Goal: Check status: Check status

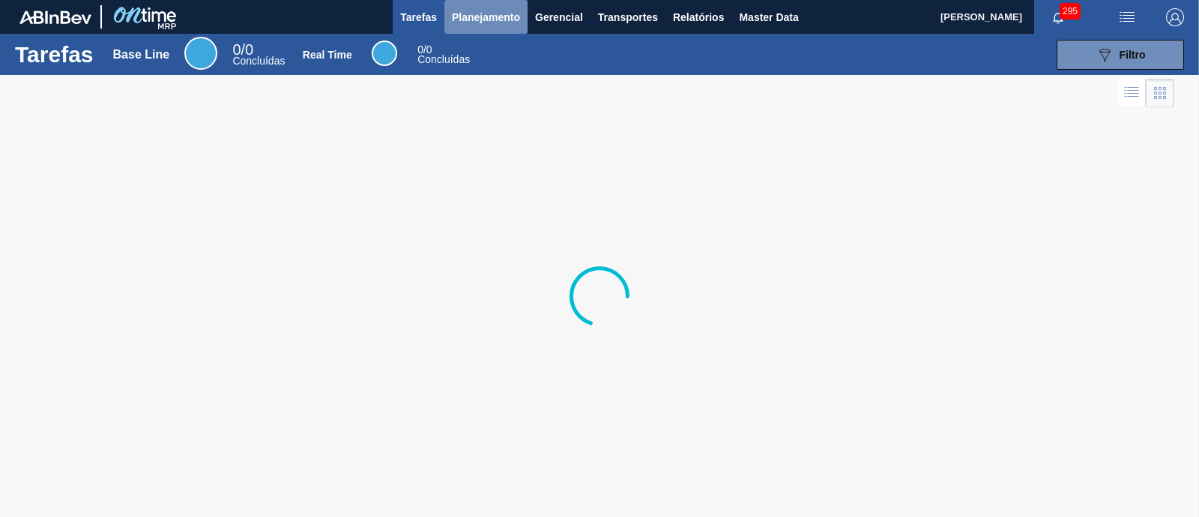
click at [464, 16] on span "Planejamento" at bounding box center [486, 17] width 68 height 18
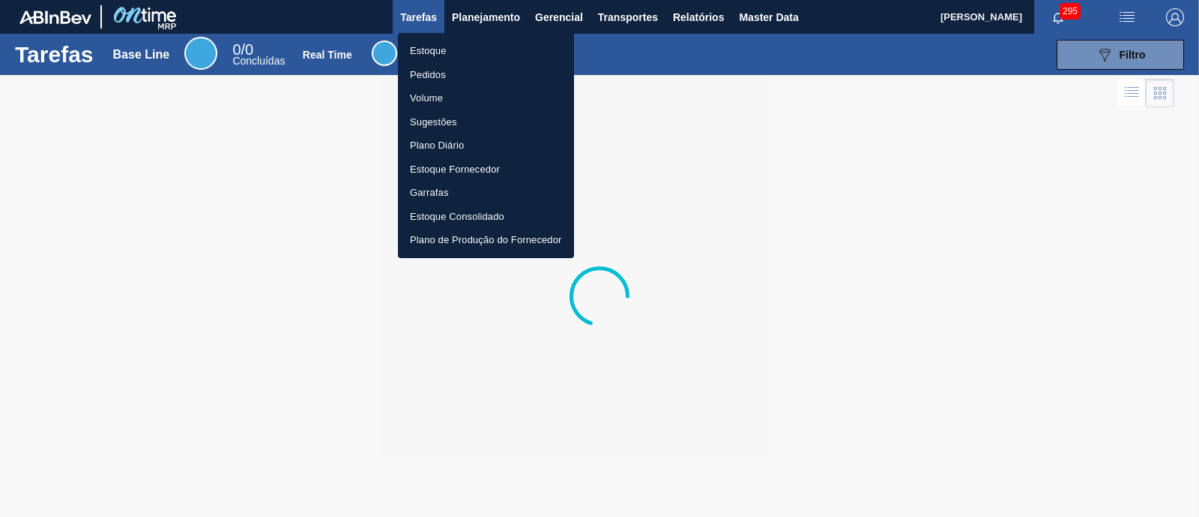
click at [460, 43] on li "Estoque" at bounding box center [486, 51] width 176 height 24
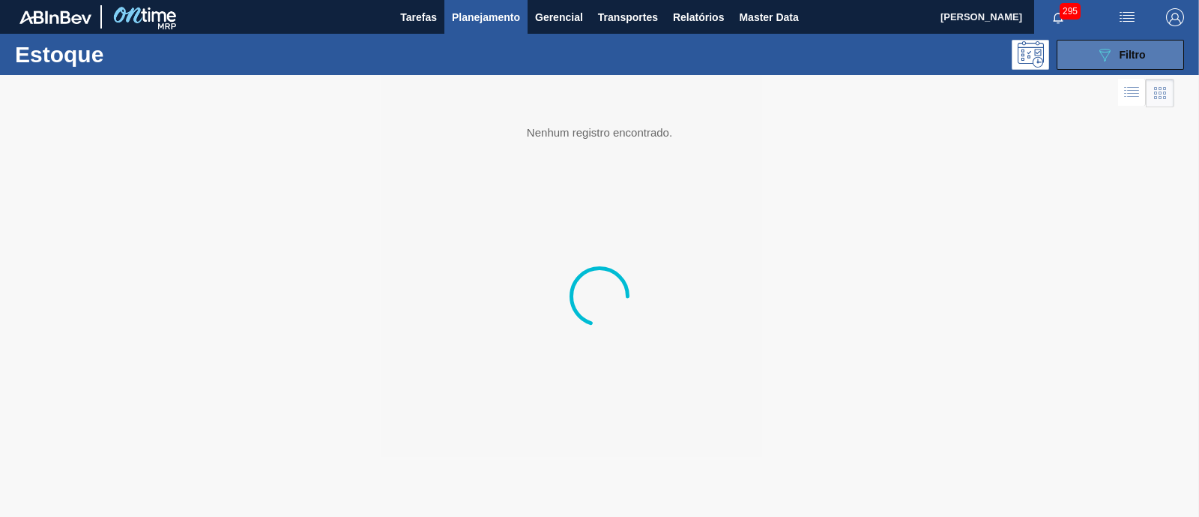
click at [1087, 49] on button "089F7B8B-B2A5-4AFE-B5C0-19BA573D28AC Filtro" at bounding box center [1120, 55] width 127 height 30
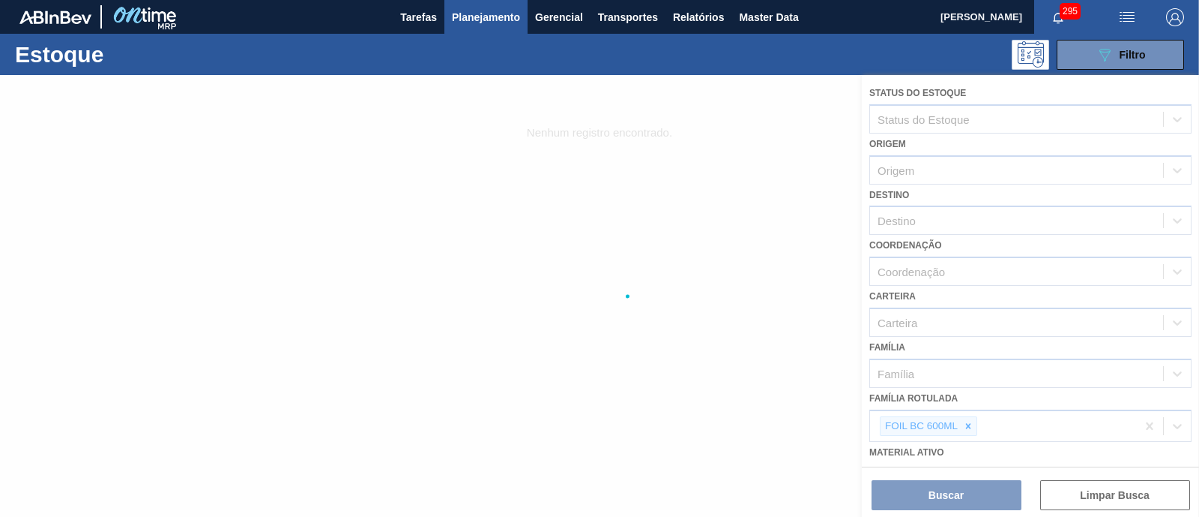
click at [971, 420] on div at bounding box center [599, 296] width 1199 height 442
click at [967, 423] on div at bounding box center [599, 296] width 1199 height 442
click at [972, 423] on div at bounding box center [599, 296] width 1199 height 442
click at [969, 423] on div at bounding box center [599, 296] width 1199 height 442
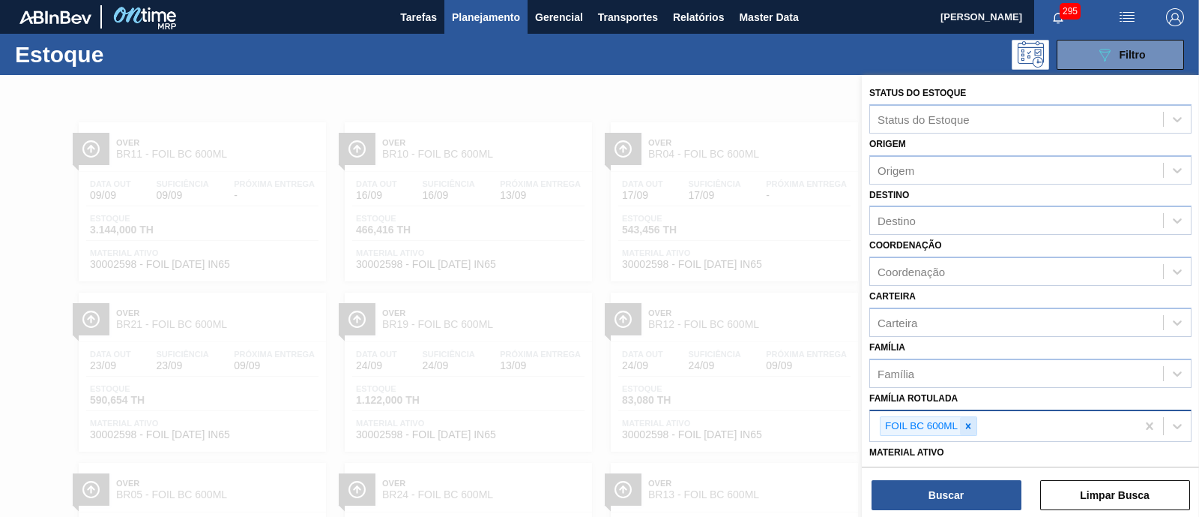
click at [971, 421] on icon at bounding box center [968, 426] width 10 height 10
click at [971, 418] on div "Família Rotulada" at bounding box center [1016, 424] width 293 height 22
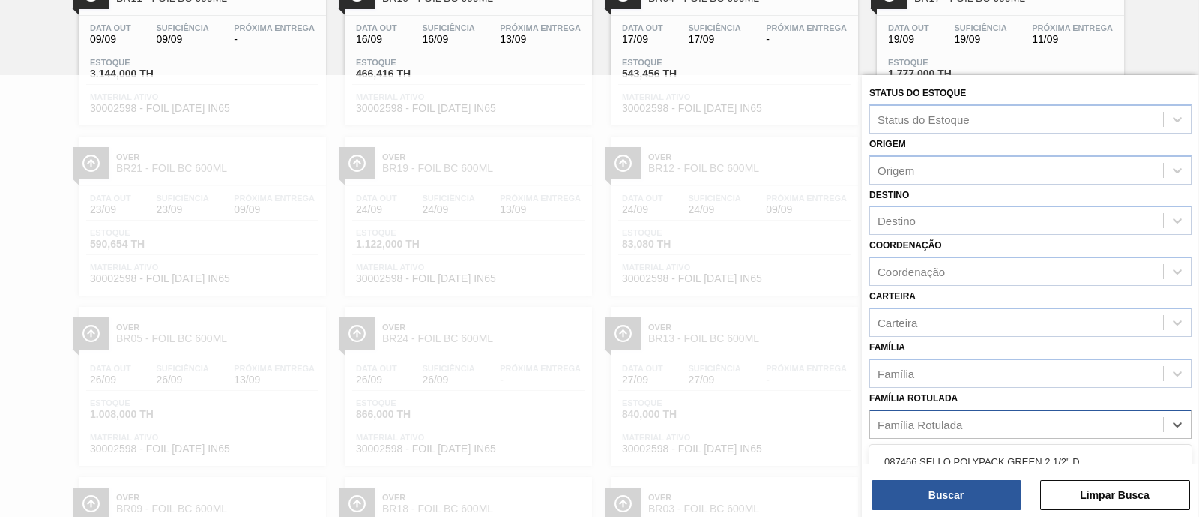
paste Rotulada "CX CART CORONA BRAN 330 C6 298G CENT"
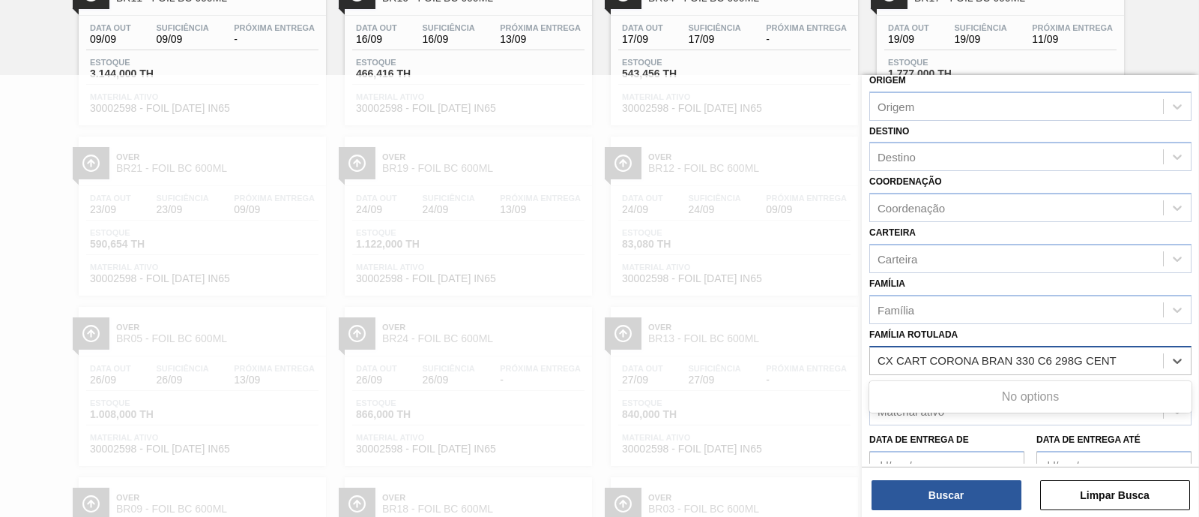
scroll to position [93, 0]
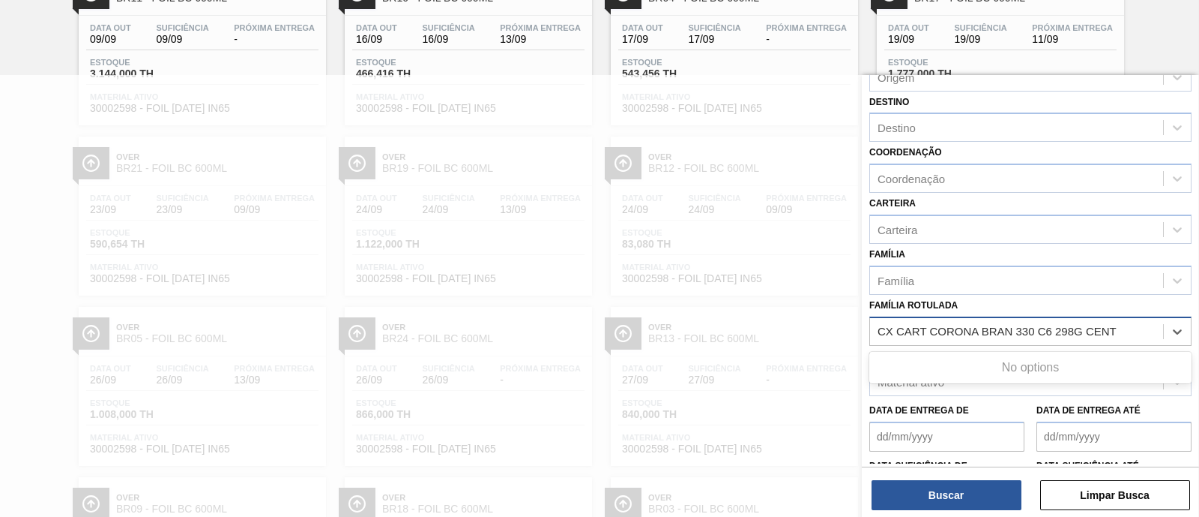
type Rotulada "CX CART CORONA BRAN 330 C6 298G CENT"
click at [982, 382] on div "Material ativo" at bounding box center [1016, 382] width 293 height 22
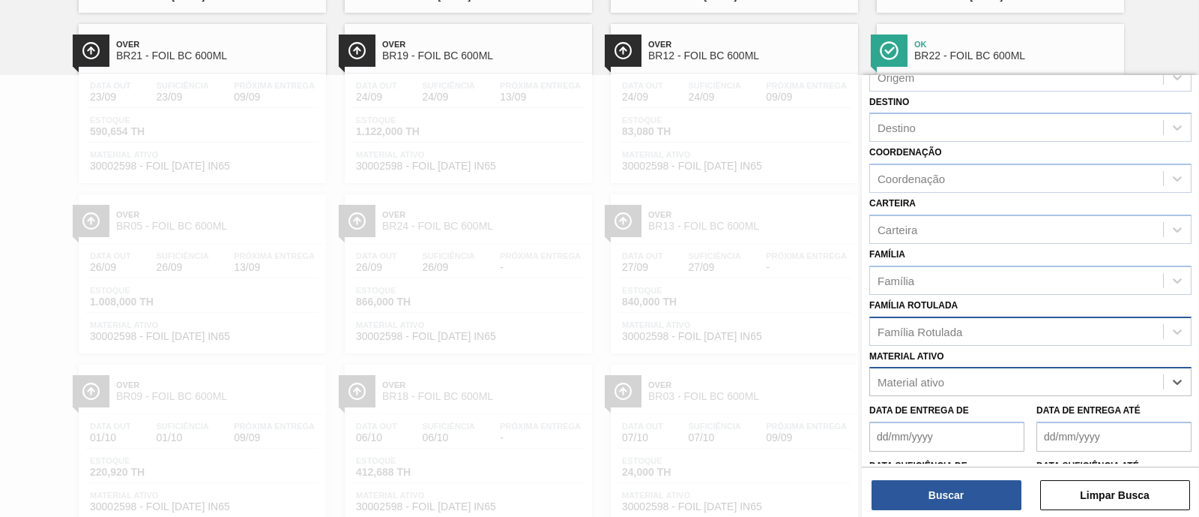
click at [975, 376] on div "Material ativo" at bounding box center [1016, 382] width 293 height 22
paste ativo "CX CART CORONA BRAN 330 C6 298G CENT"
type ativo "CX CART CORONA BRAN 330 C6 298G CENT"
click at [1134, 388] on div "Material ativo" at bounding box center [1016, 382] width 293 height 22
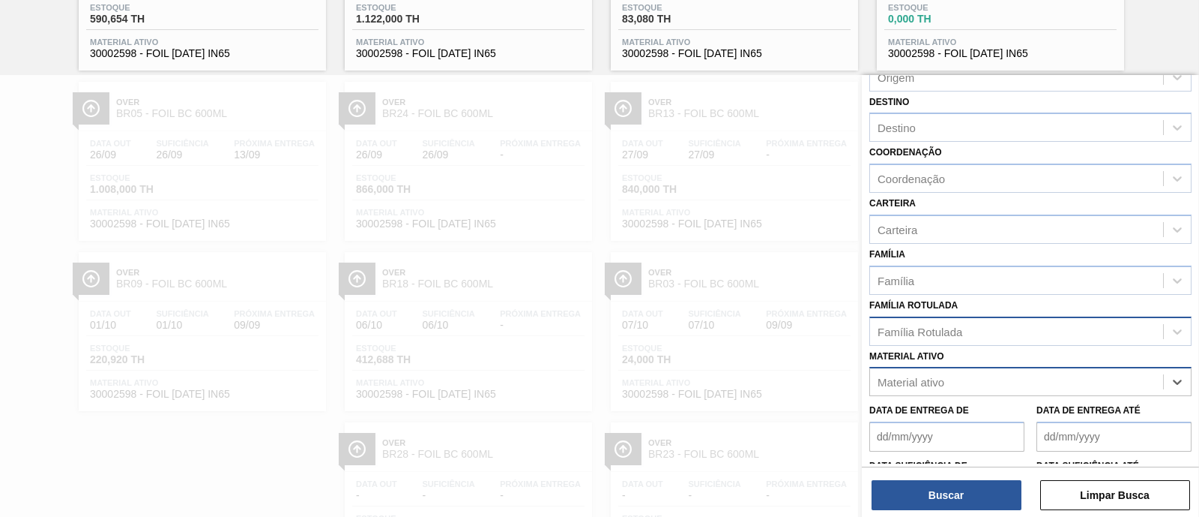
click at [1117, 385] on div "Material ativo" at bounding box center [1016, 382] width 293 height 22
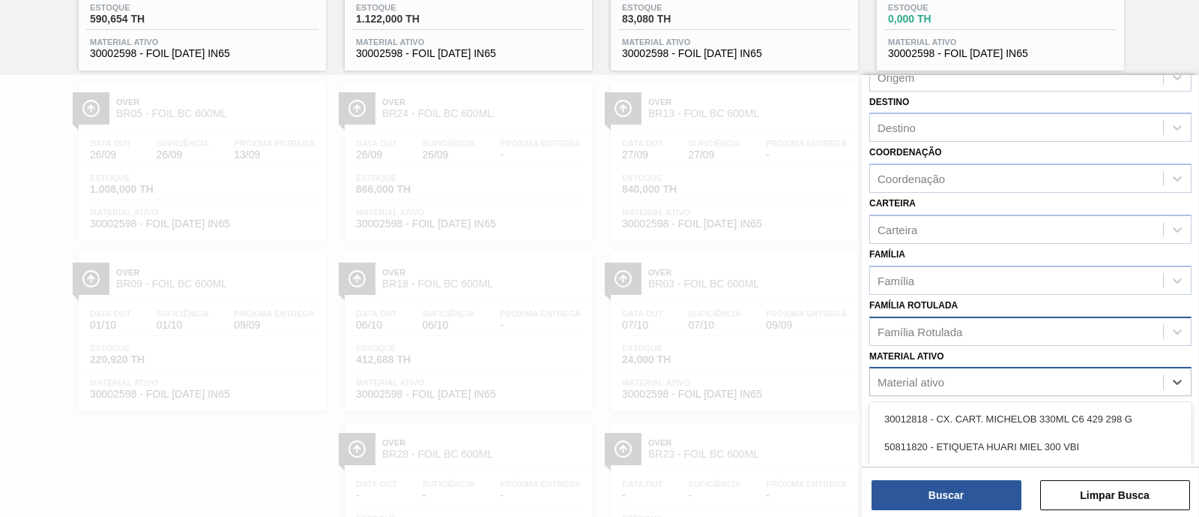
paste ativo "CX CART CORONA BRAN 330 C6 298G CENT"
type ativo "CX CART CORONA BRAN 330 C6 298G CENT"
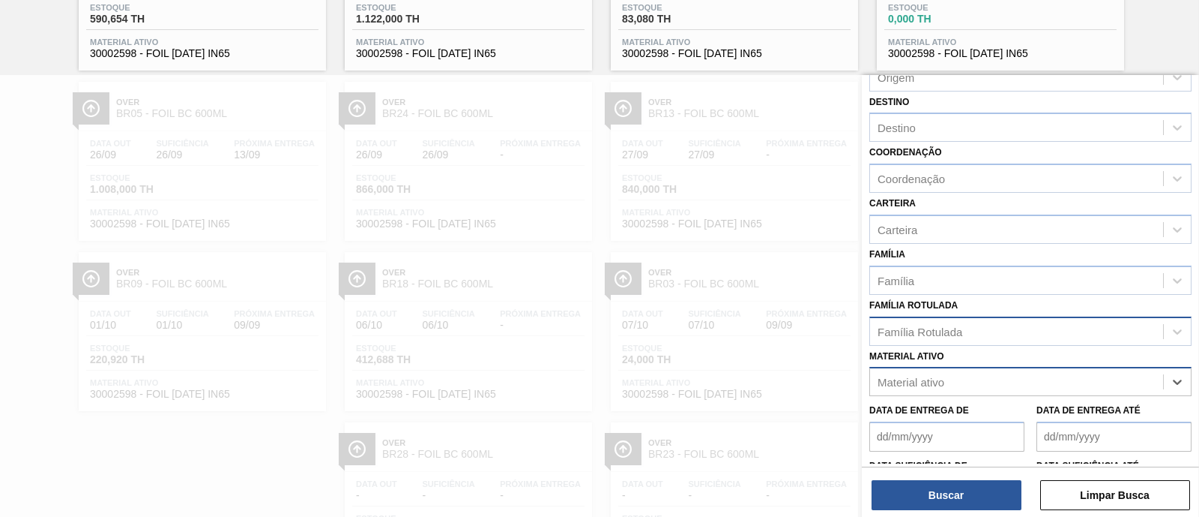
click at [1117, 385] on div "Material ativo" at bounding box center [1016, 382] width 293 height 22
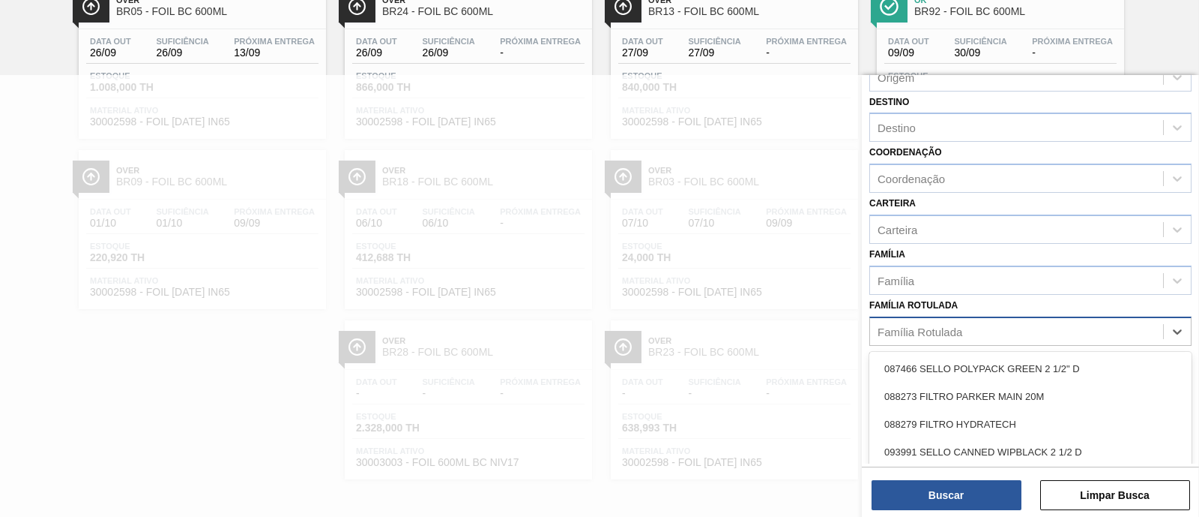
click at [999, 330] on div "Família Rotulada" at bounding box center [1016, 331] width 293 height 22
paste Rotulada "CX CART CORONA BRAN 330 C6 298G CENT"
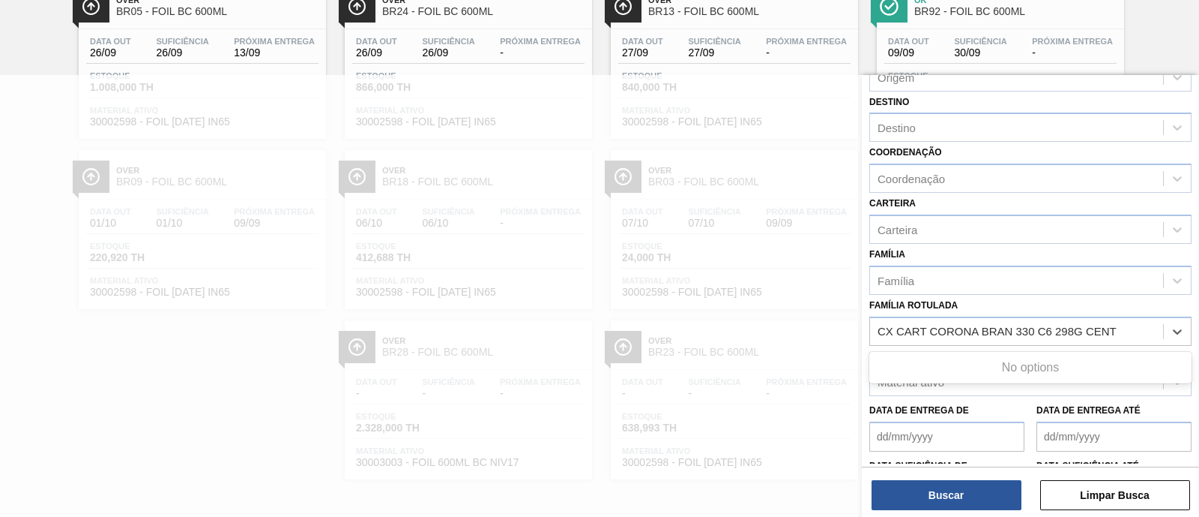
drag, startPoint x: 1114, startPoint y: 327, endPoint x: 854, endPoint y: 335, distance: 260.3
click at [862, 335] on div "Status do Estoque Status do Estoque Origem Origem Destino Destino Coordenação C…" at bounding box center [1030, 333] width 337 height 517
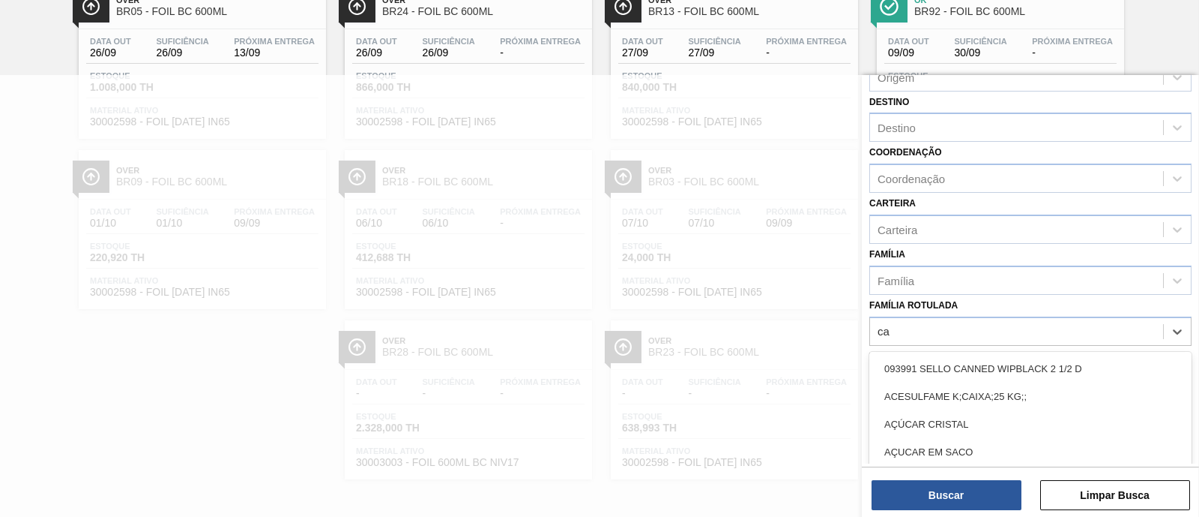
type Rotulada "c"
type Rotulada "corona 330"
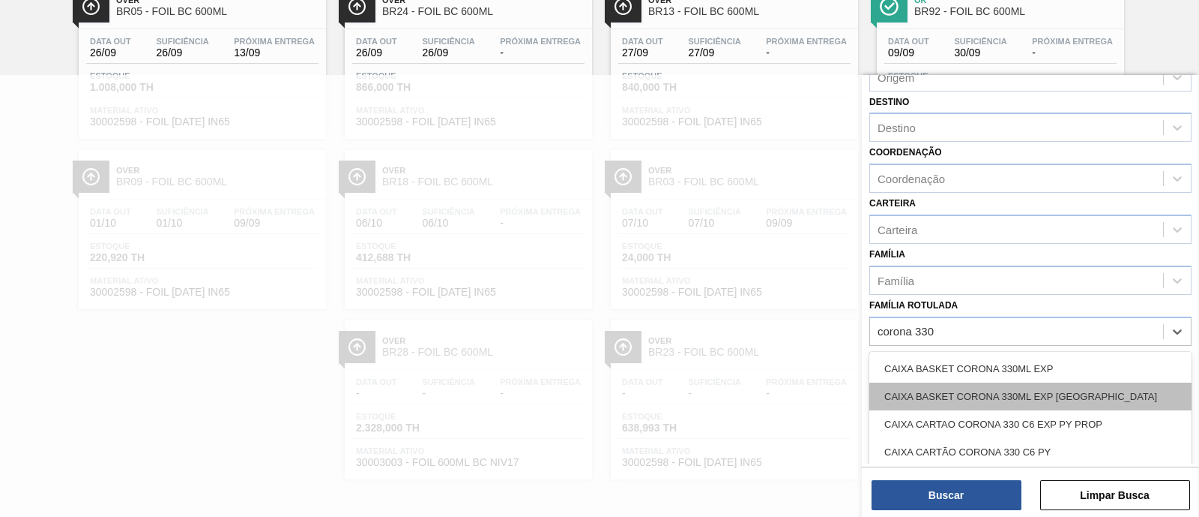
scroll to position [93, 0]
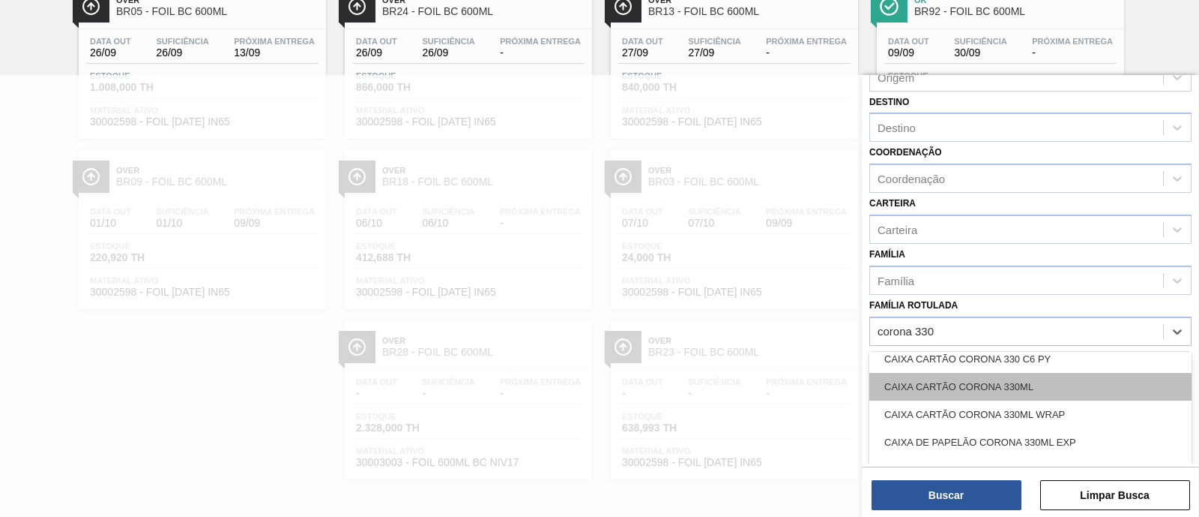
click at [1094, 376] on div "CAIXA CARTÃO CORONA 330ML" at bounding box center [1031, 387] width 322 height 28
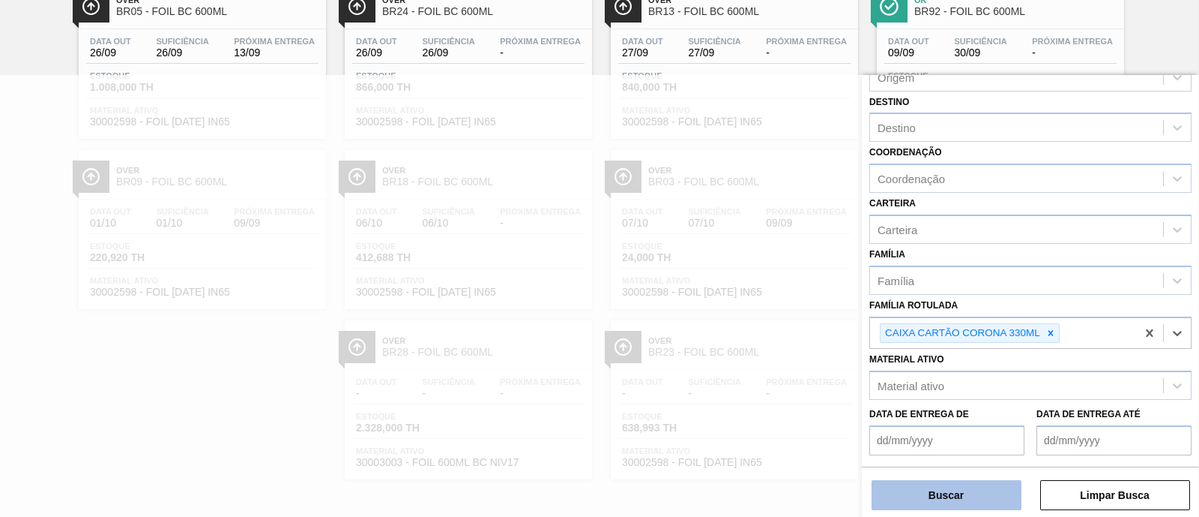
click at [975, 492] on button "Buscar" at bounding box center [947, 495] width 150 height 30
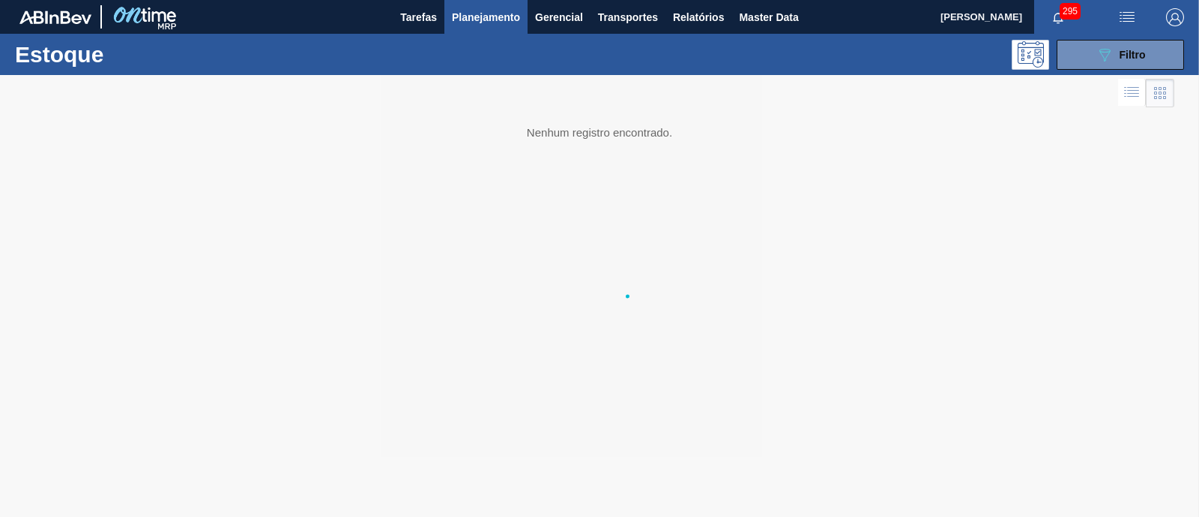
scroll to position [0, 0]
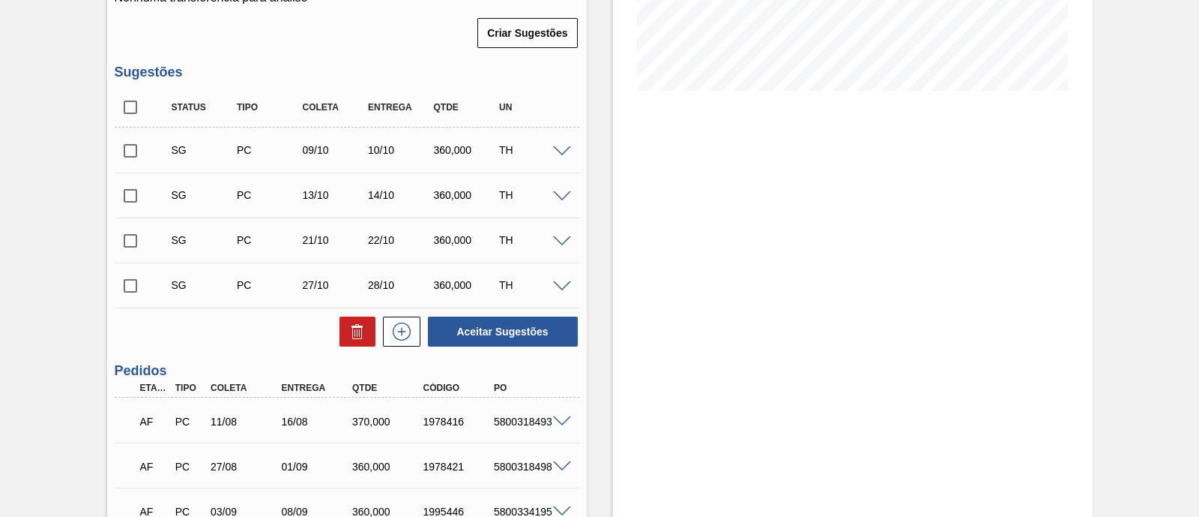
scroll to position [374, 0]
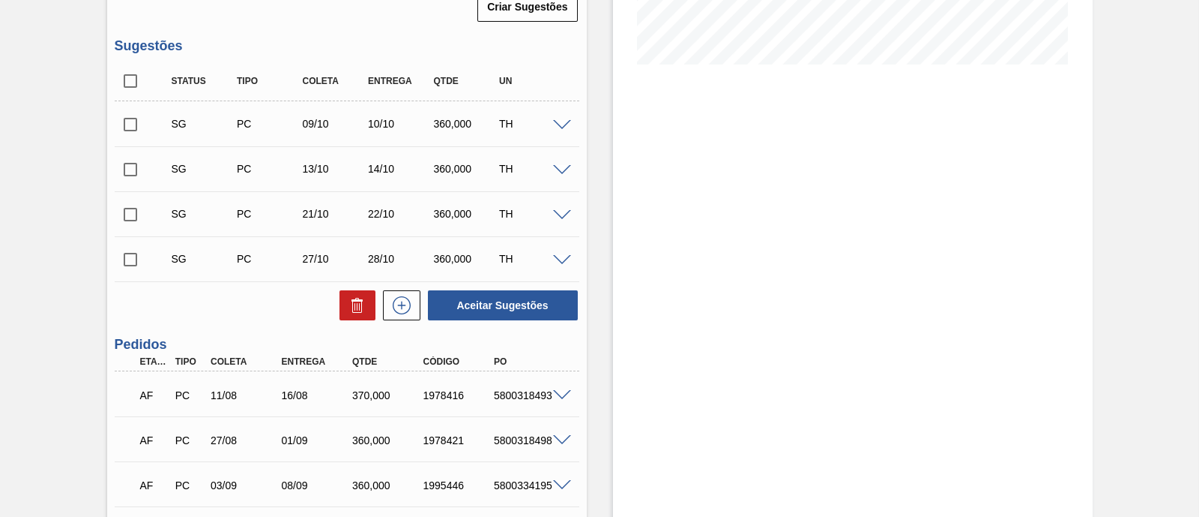
click at [558, 391] on div at bounding box center [564, 393] width 30 height 11
click at [558, 393] on span at bounding box center [562, 395] width 18 height 11
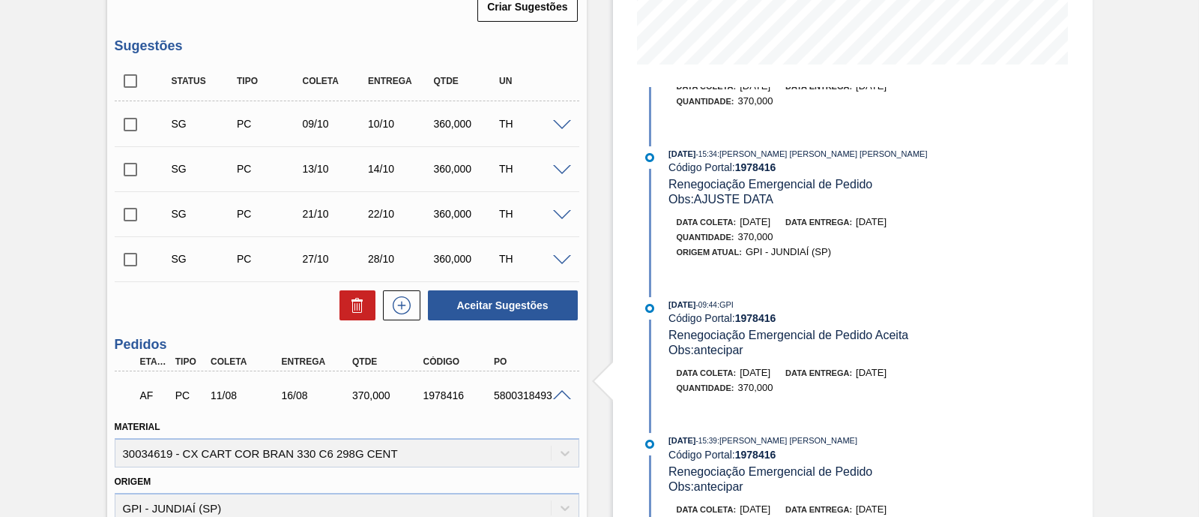
scroll to position [0, 0]
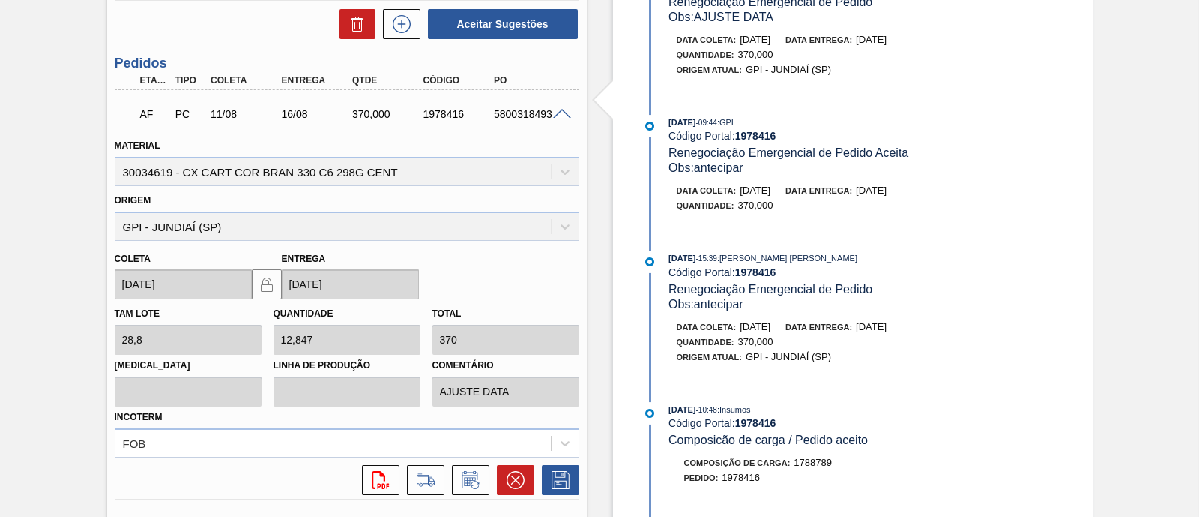
click at [562, 115] on span at bounding box center [562, 114] width 18 height 11
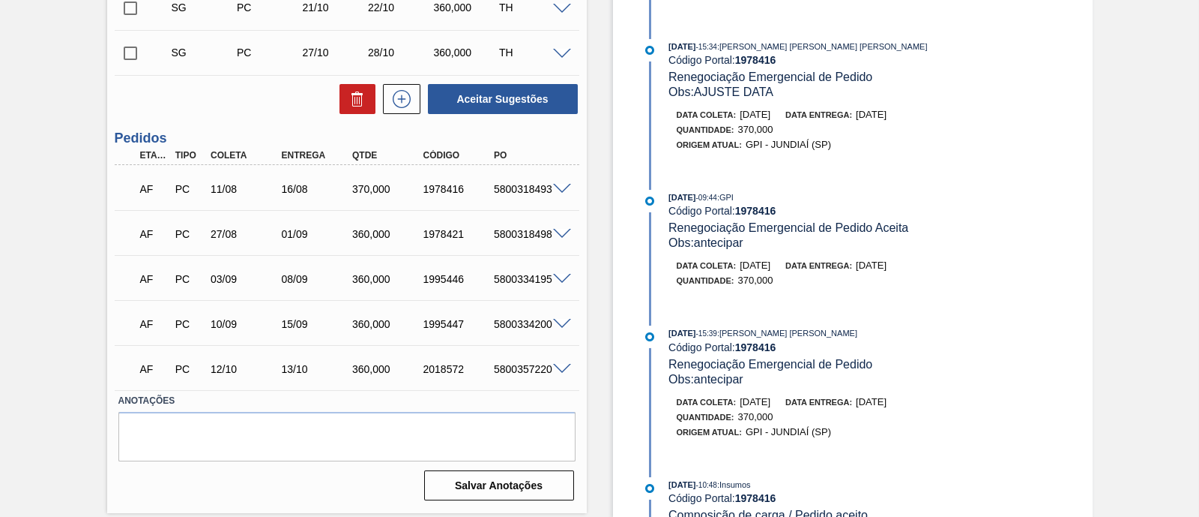
scroll to position [580, 0]
click at [560, 233] on span at bounding box center [562, 234] width 18 height 11
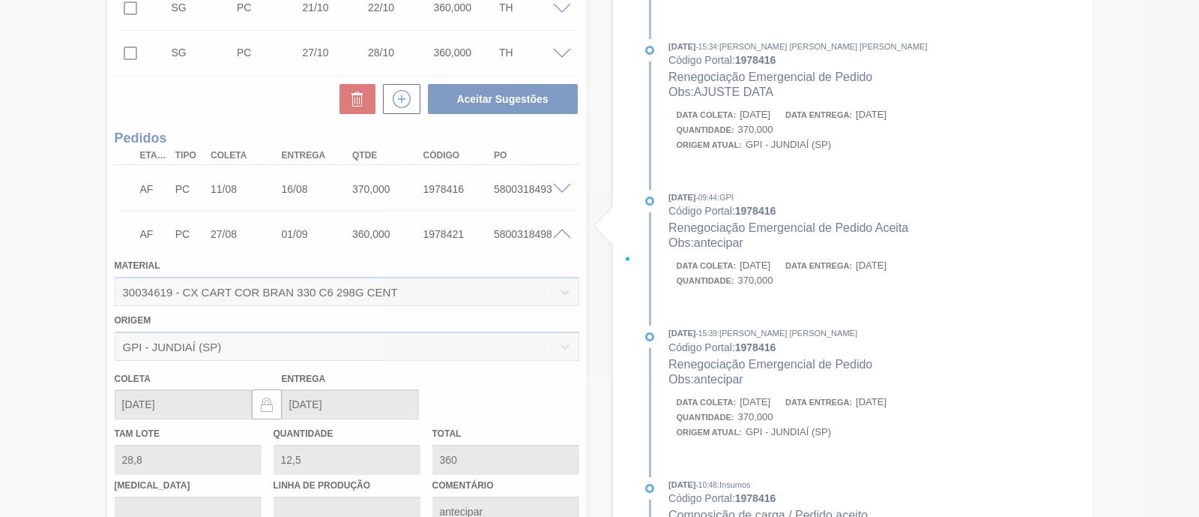
scroll to position [655, 0]
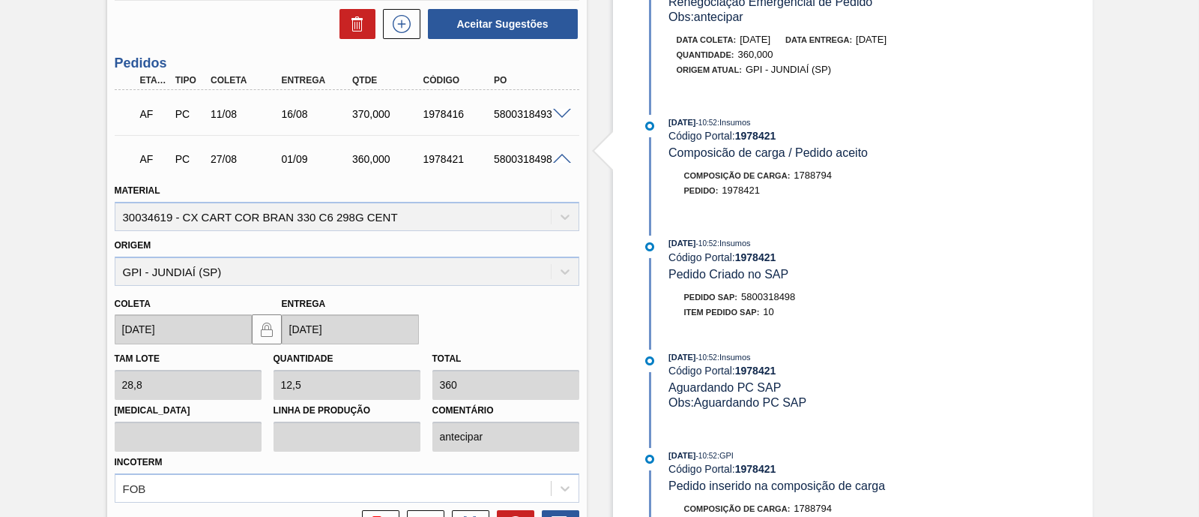
click at [557, 157] on span at bounding box center [562, 159] width 18 height 11
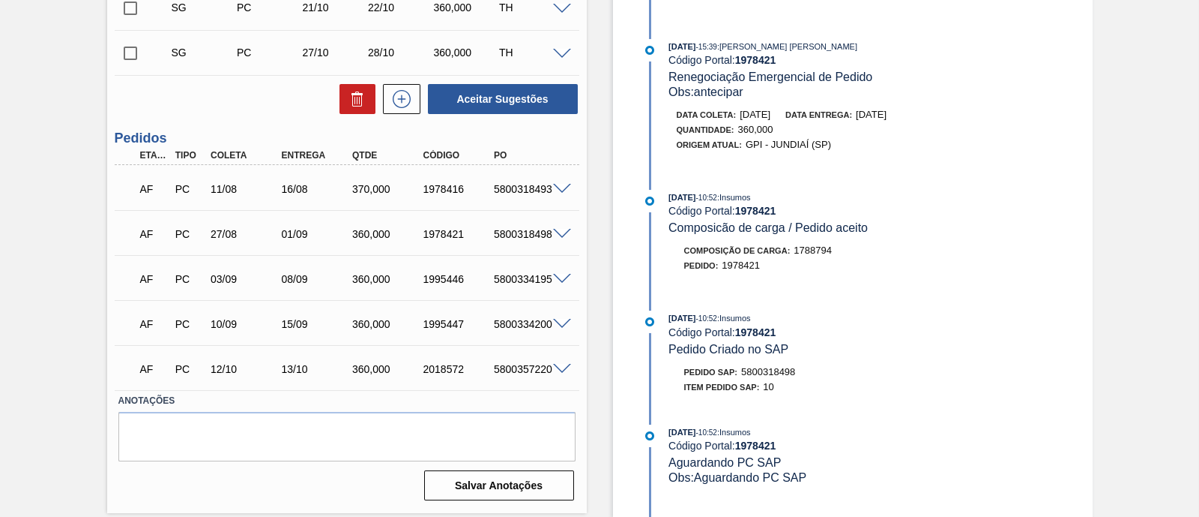
click at [558, 283] on span at bounding box center [562, 279] width 18 height 11
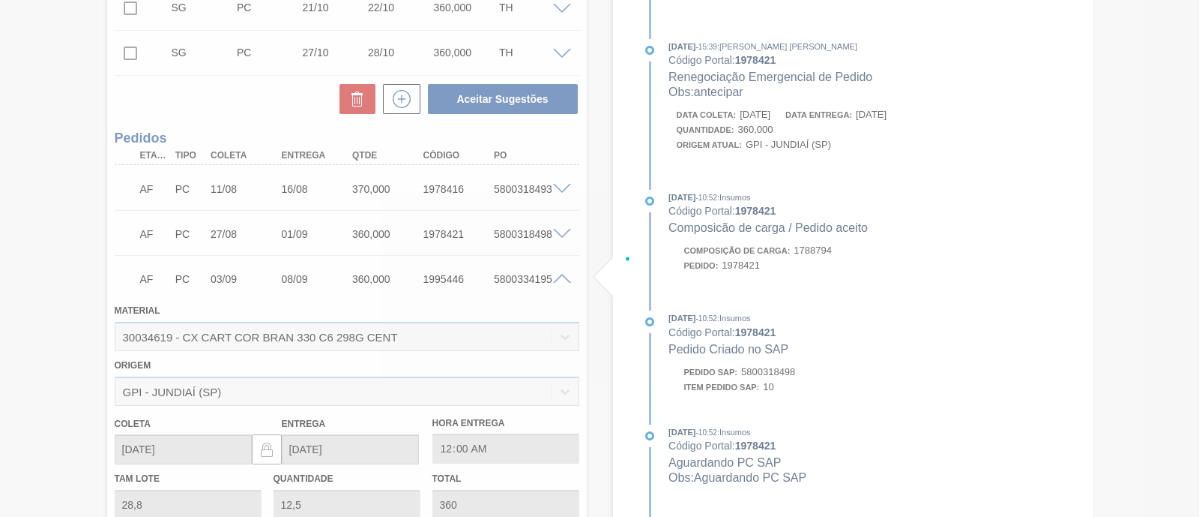
scroll to position [655, 0]
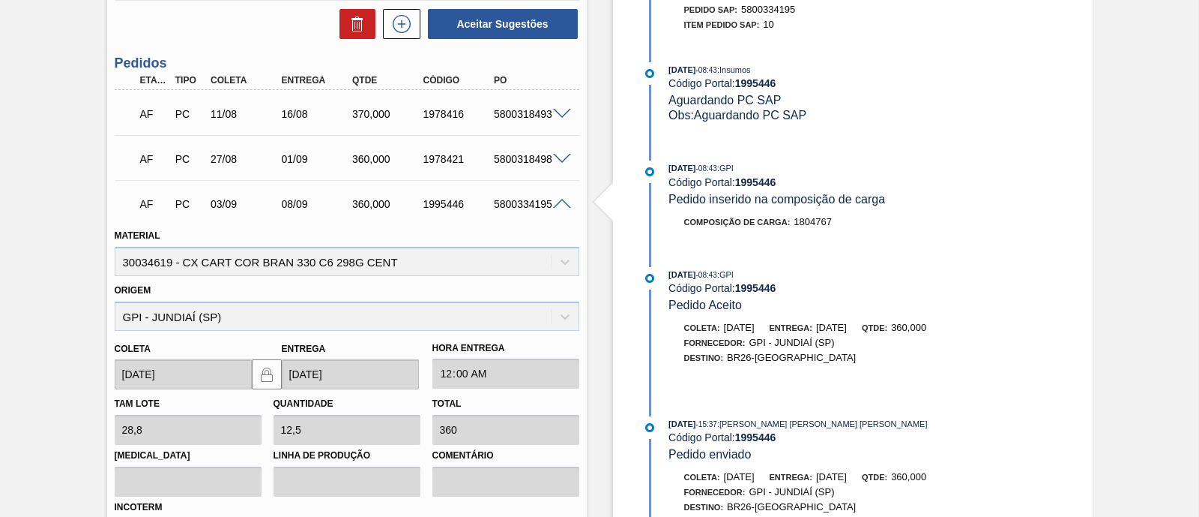
click at [558, 206] on span at bounding box center [562, 204] width 18 height 11
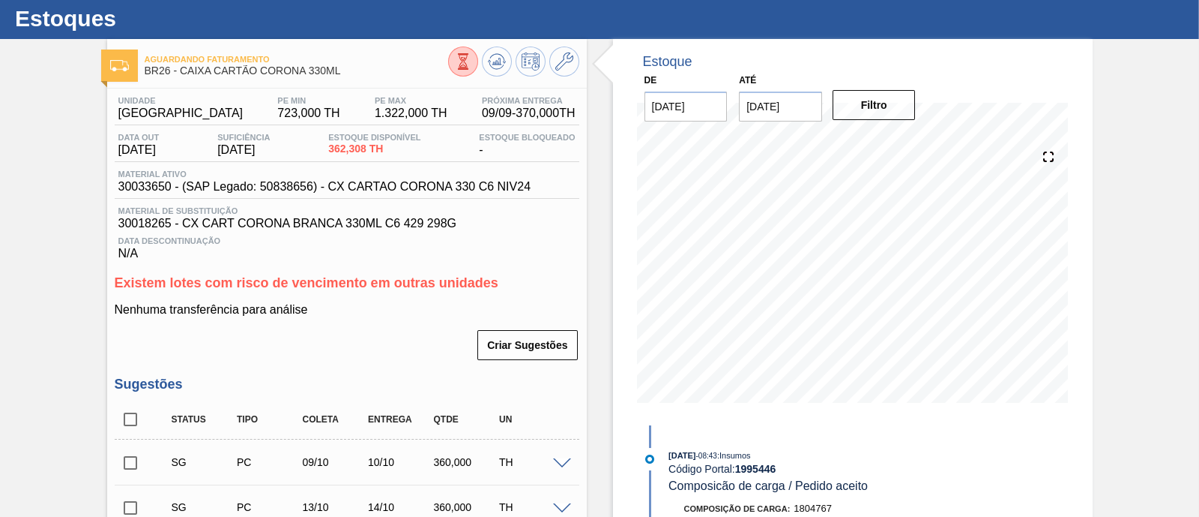
scroll to position [18, 0]
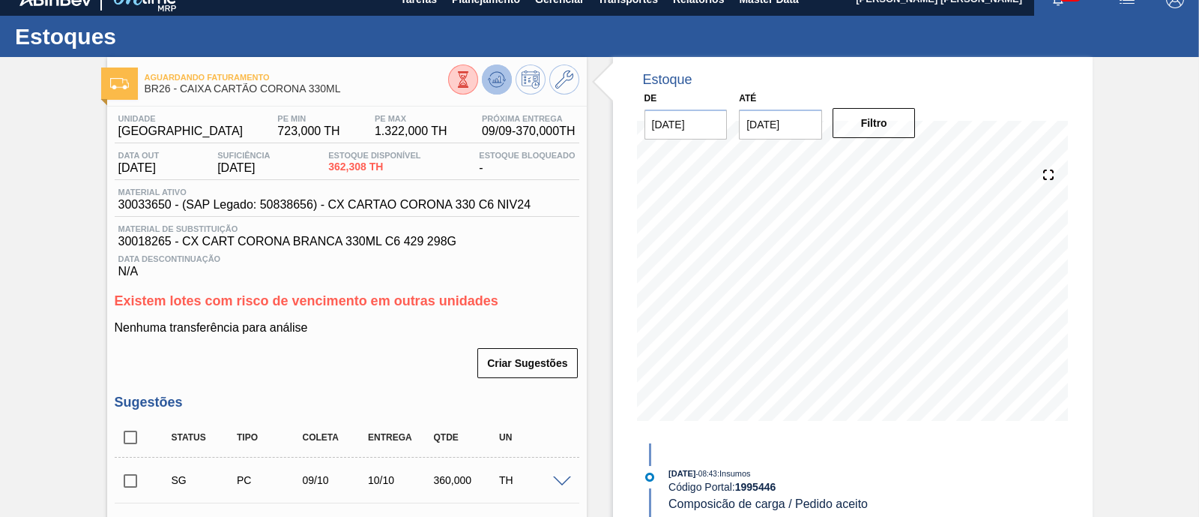
click at [502, 79] on icon at bounding box center [497, 79] width 18 height 18
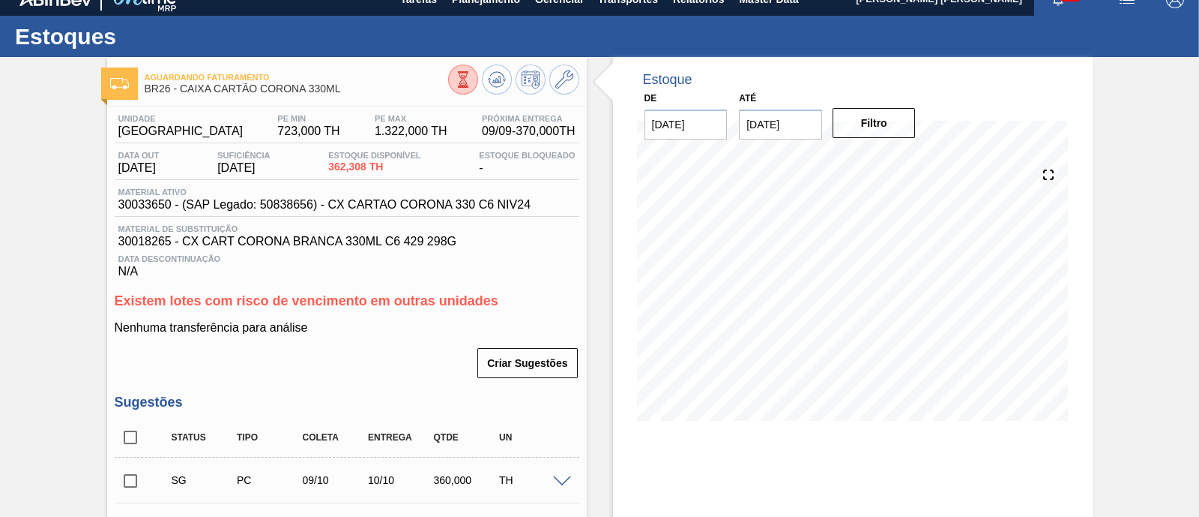
click at [459, 80] on icon at bounding box center [463, 79] width 16 height 16
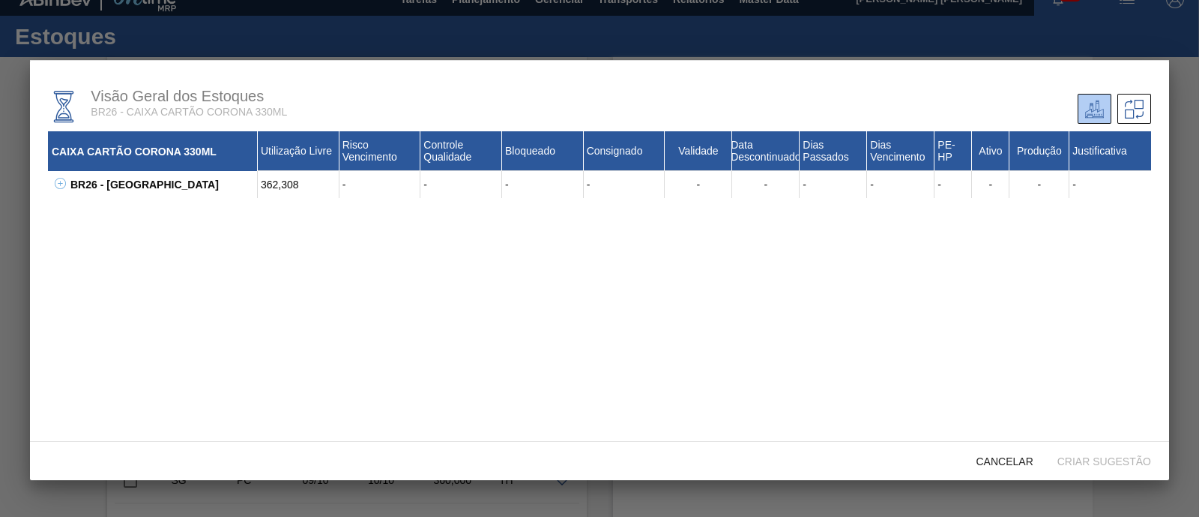
click at [61, 181] on icon at bounding box center [60, 183] width 11 height 11
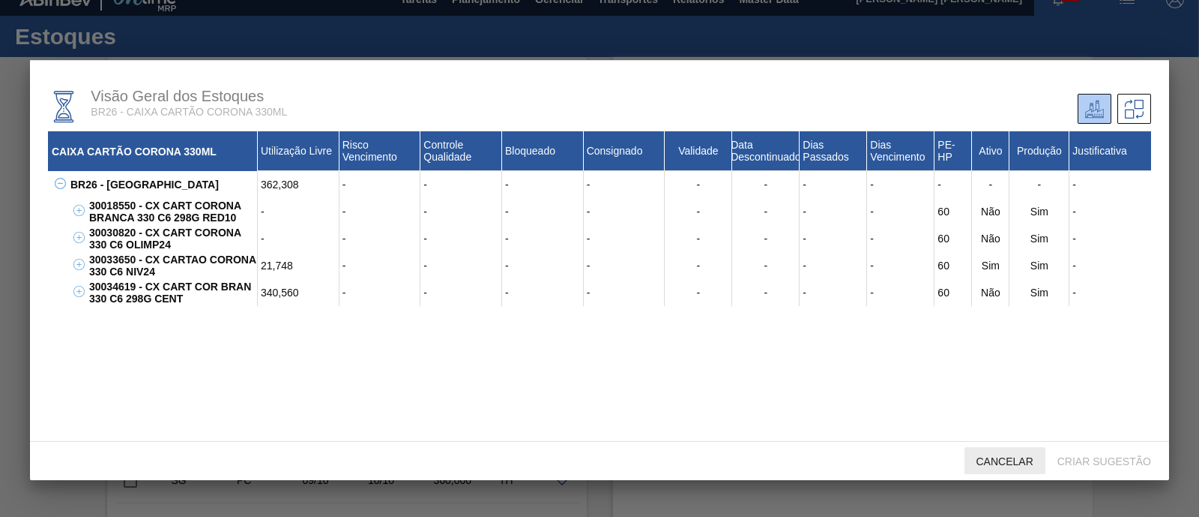
click at [1002, 457] on span "Cancelar" at bounding box center [1005, 461] width 81 height 12
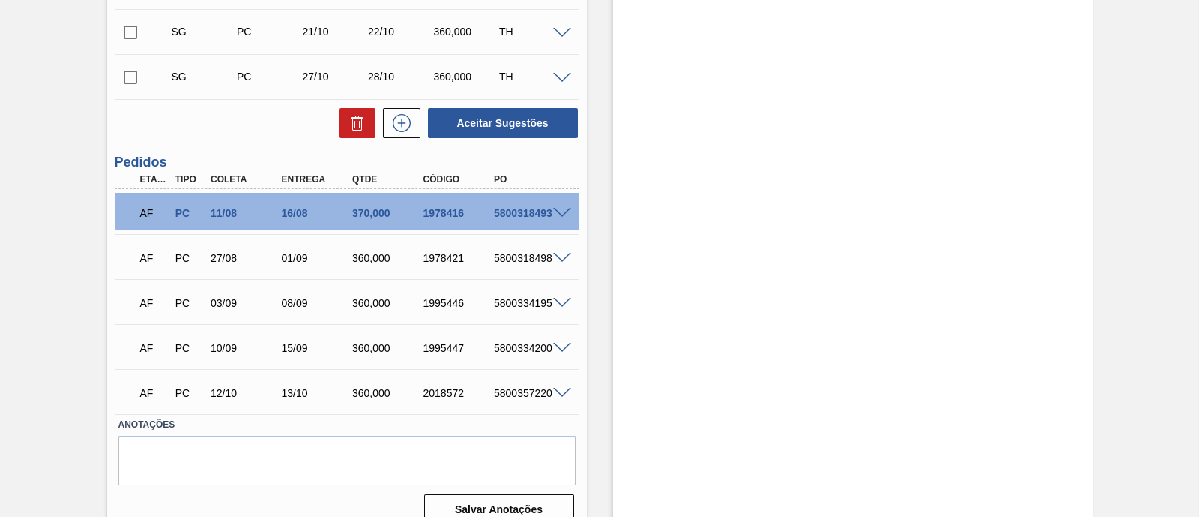
scroll to position [579, 0]
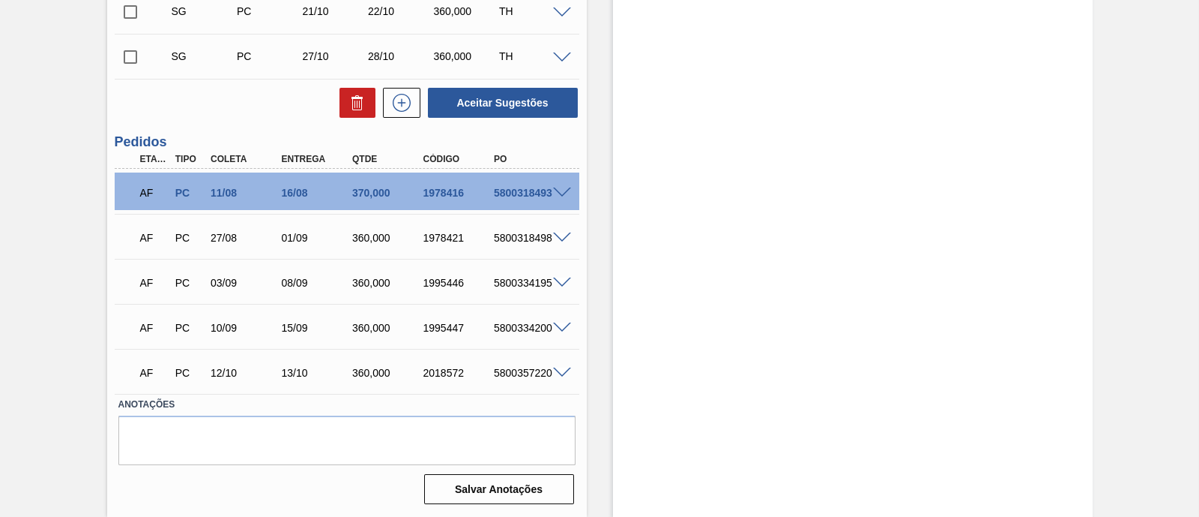
click at [554, 325] on span at bounding box center [562, 327] width 18 height 11
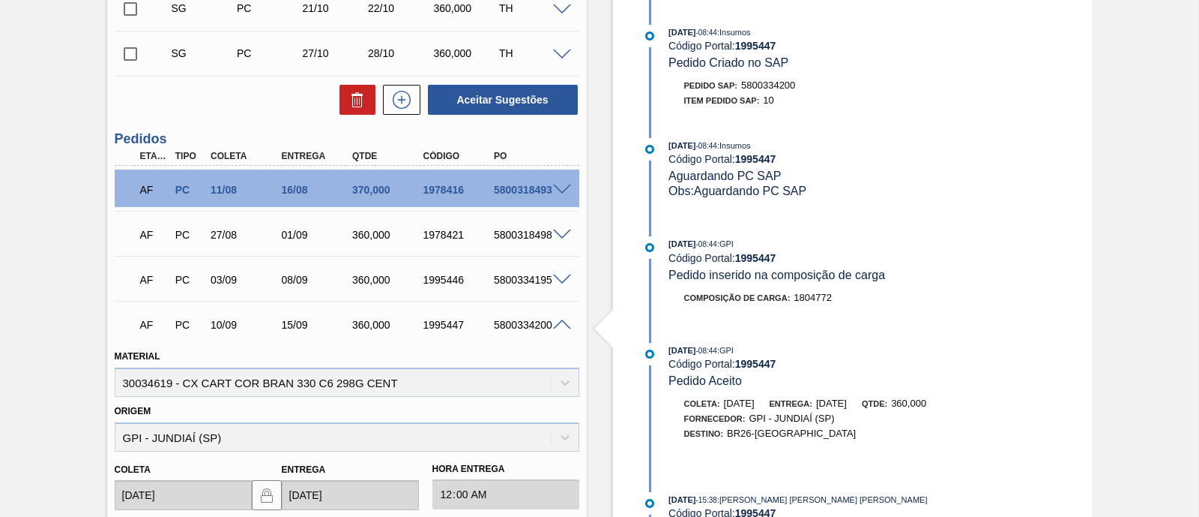
click at [554, 325] on span at bounding box center [562, 324] width 18 height 11
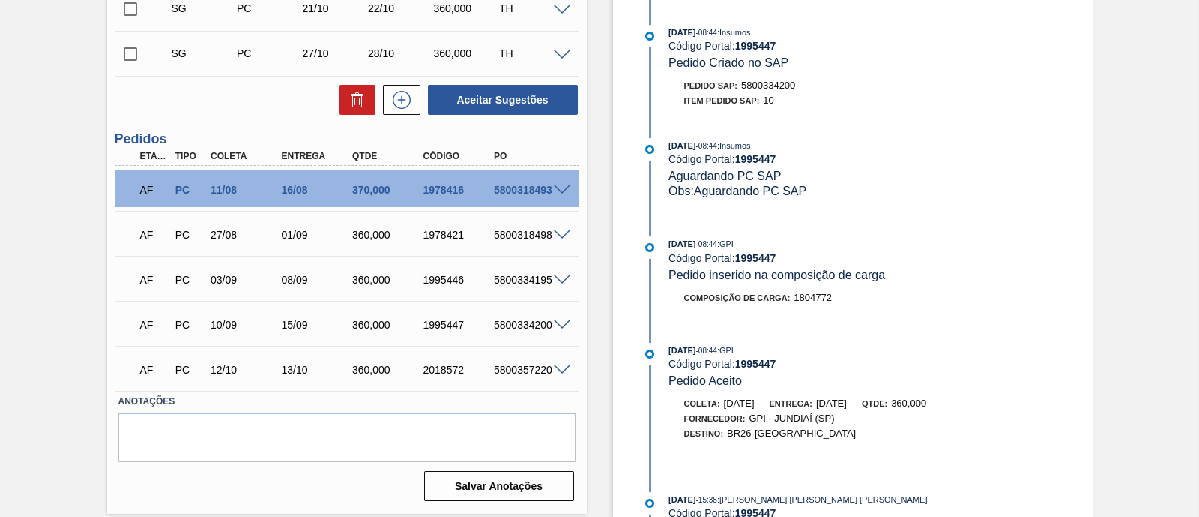
click at [555, 370] on span at bounding box center [562, 369] width 18 height 11
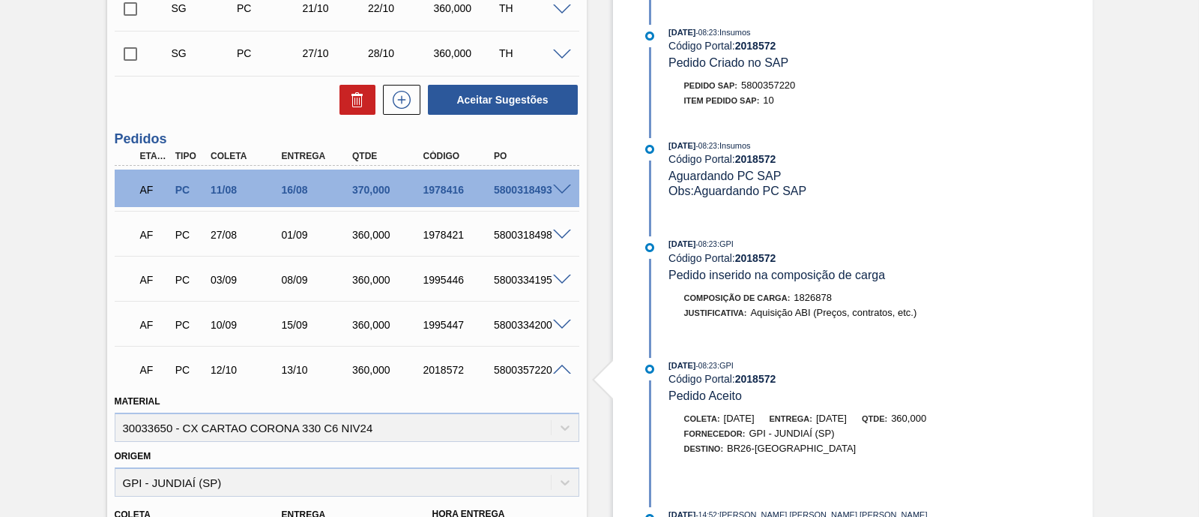
click at [555, 370] on span at bounding box center [562, 369] width 18 height 11
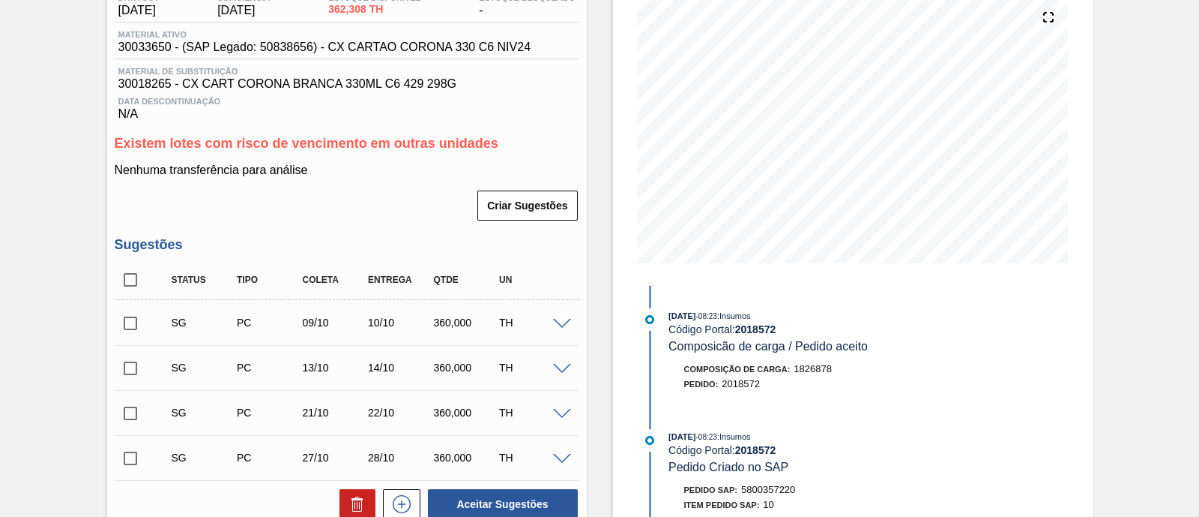
scroll to position [205, 0]
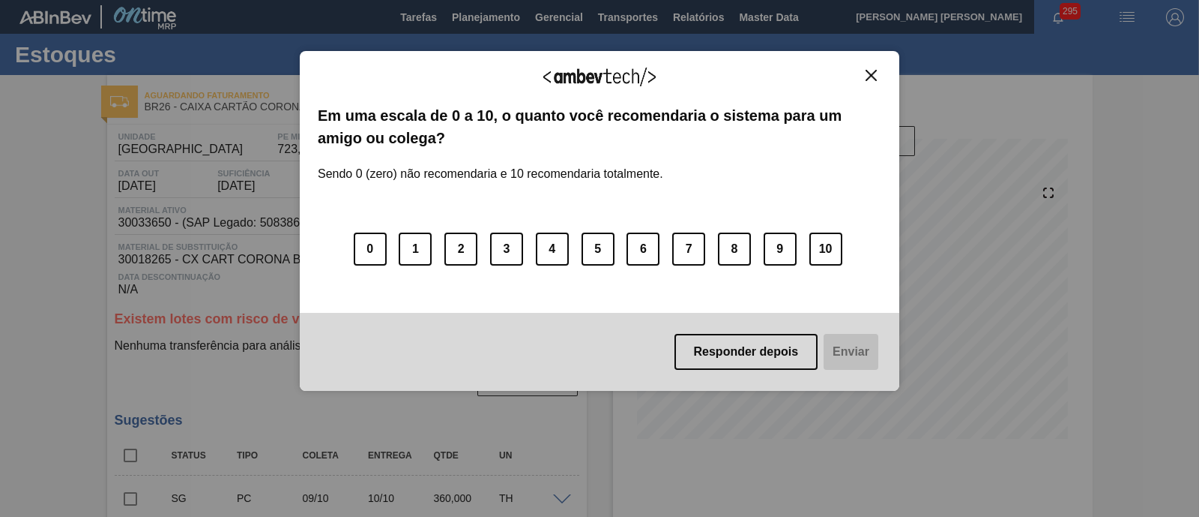
click at [874, 74] on img "Close" at bounding box center [871, 75] width 11 height 11
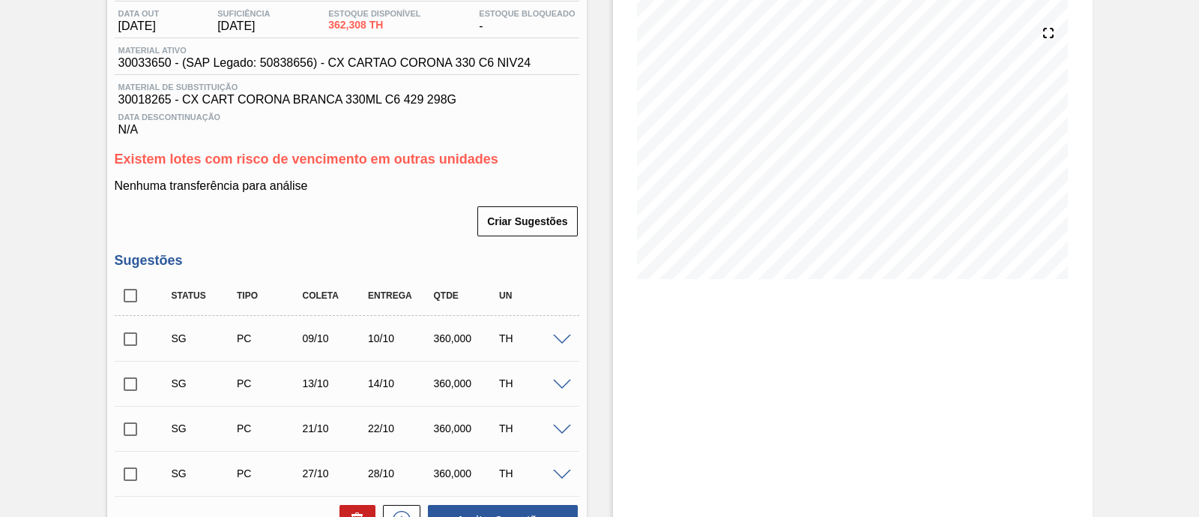
scroll to position [187, 0]
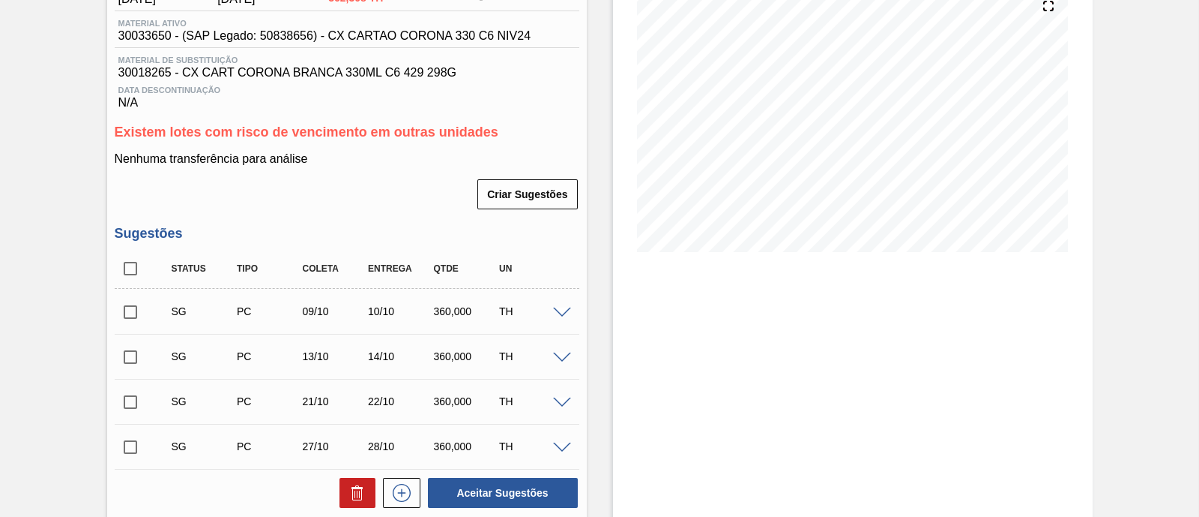
click at [558, 313] on span at bounding box center [562, 312] width 18 height 11
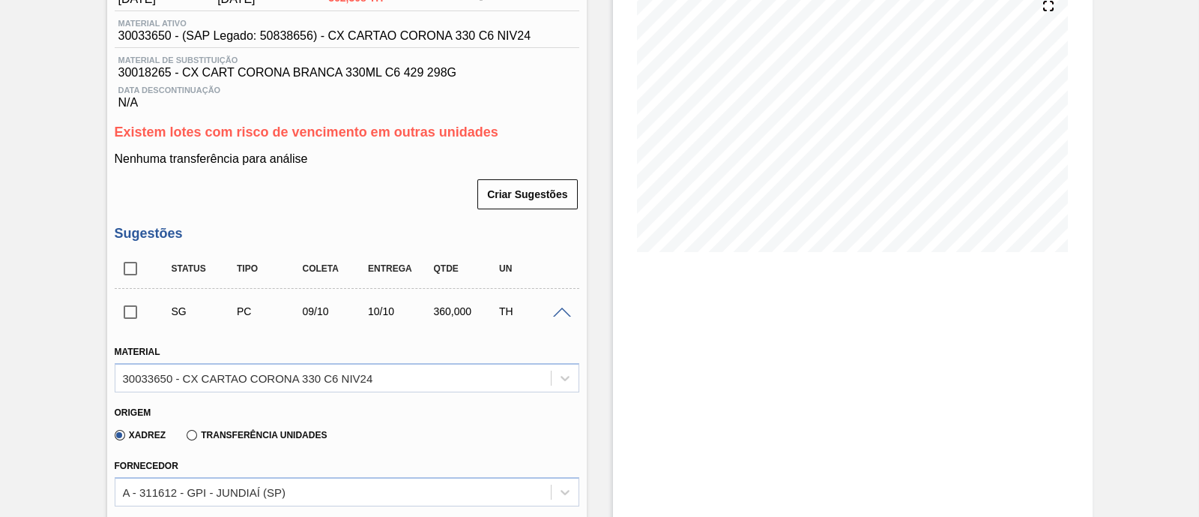
click at [558, 313] on span at bounding box center [562, 312] width 18 height 11
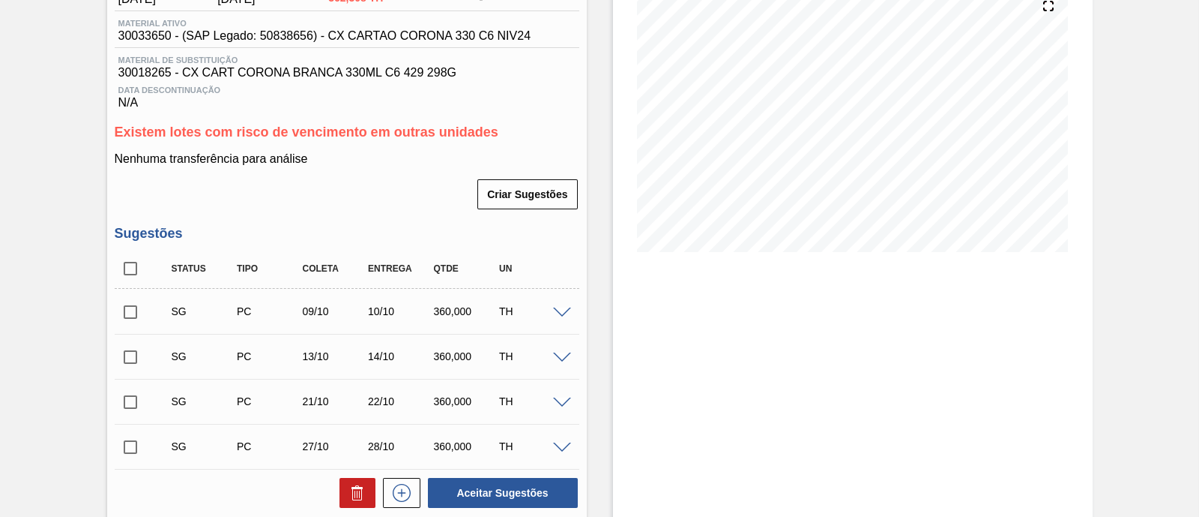
scroll to position [562, 0]
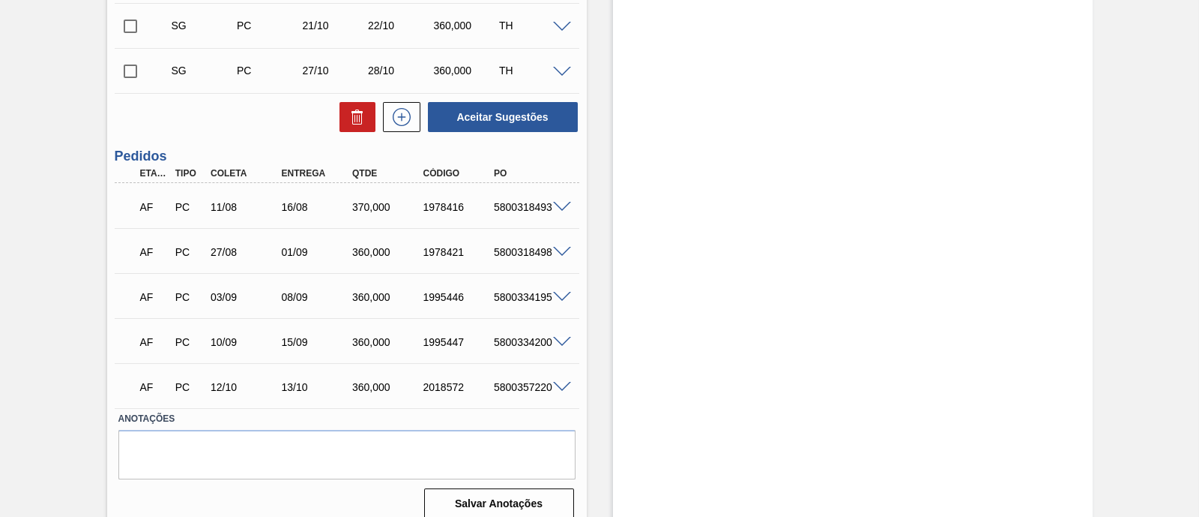
click at [561, 212] on span at bounding box center [562, 207] width 18 height 11
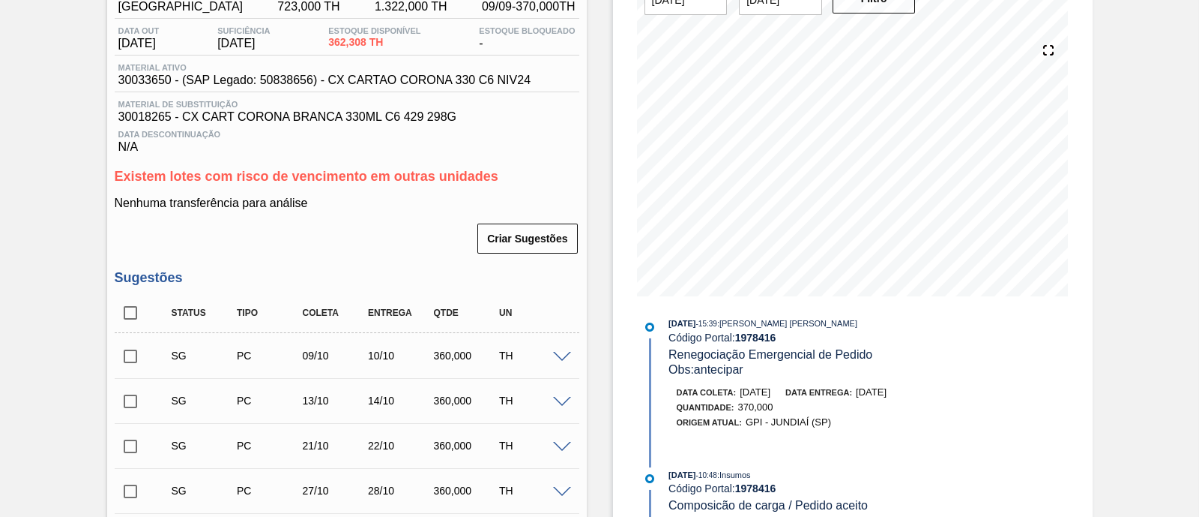
scroll to position [0, 0]
